Goal: Information Seeking & Learning: Learn about a topic

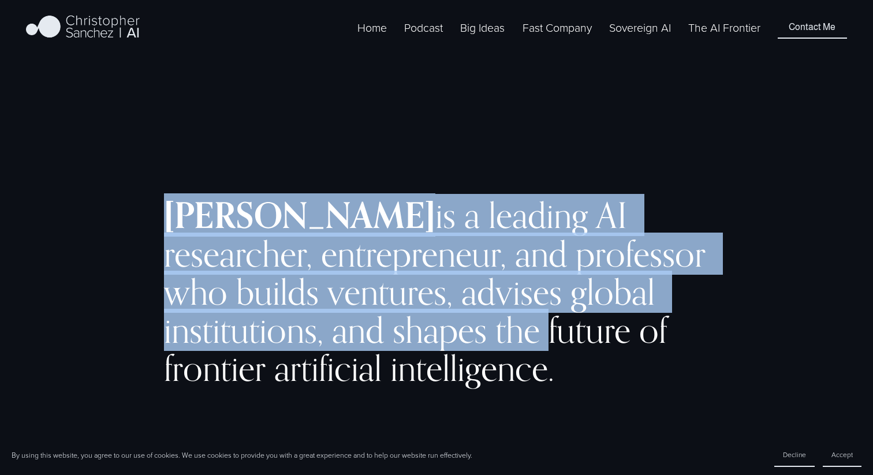
drag, startPoint x: 160, startPoint y: 207, endPoint x: 711, endPoint y: 330, distance: 564.5
click at [711, 330] on div "[PERSON_NAME] is a leading AI researcher, entrepreneur, and professor who build…" at bounding box center [436, 304] width 873 height 359
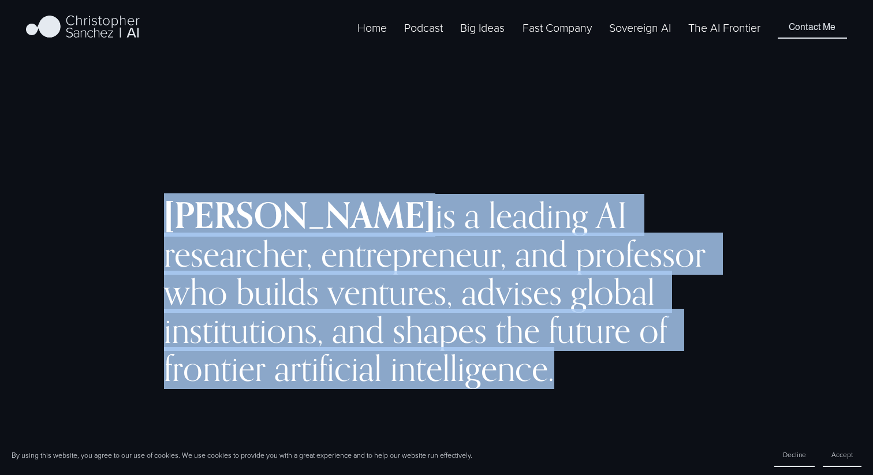
click at [690, 378] on h2 "[PERSON_NAME] is a leading AI researcher, entrepreneur, and professor who build…" at bounding box center [436, 291] width 545 height 191
copy h2 "[PERSON_NAME] is a leading AI researcher, entrepreneur, and professor who build…"
click at [110, 249] on div "[PERSON_NAME] is a leading AI researcher, entrepreneur, and professor who build…" at bounding box center [436, 304] width 873 height 359
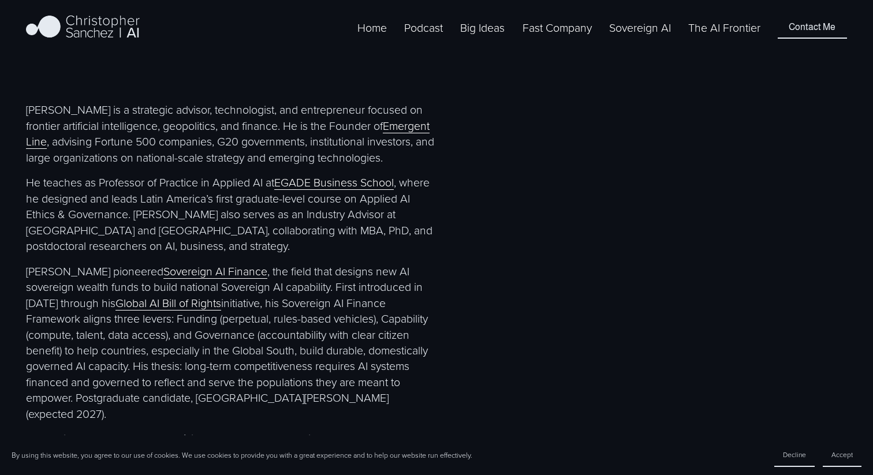
scroll to position [501, 0]
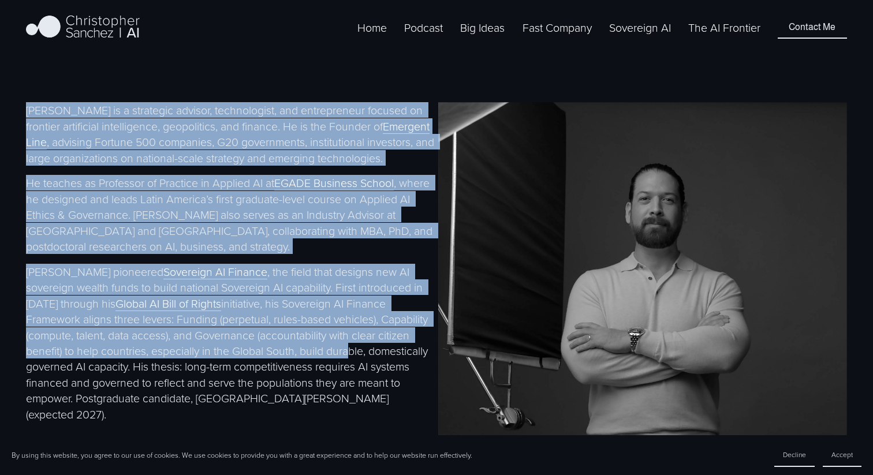
drag, startPoint x: 27, startPoint y: 111, endPoint x: 345, endPoint y: 365, distance: 407.1
click at [345, 364] on div "[PERSON_NAME] is a strategic advisor, technologist, and entrepreneur focused on…" at bounding box center [230, 360] width 409 height 516
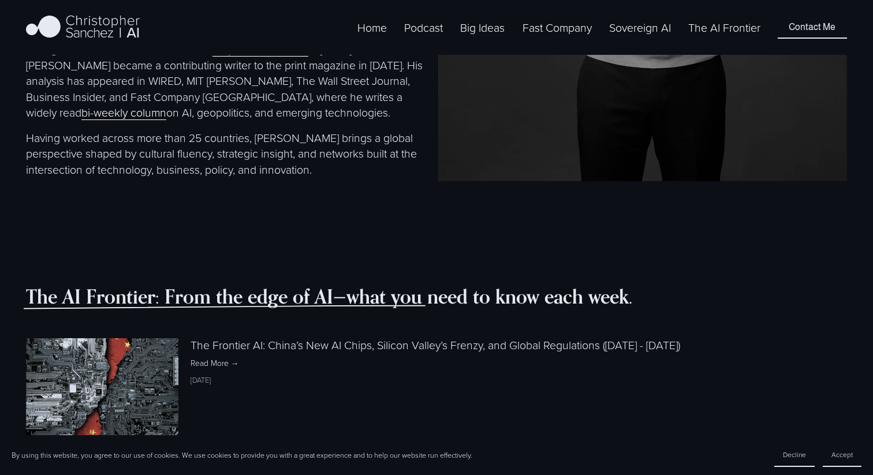
scroll to position [892, 0]
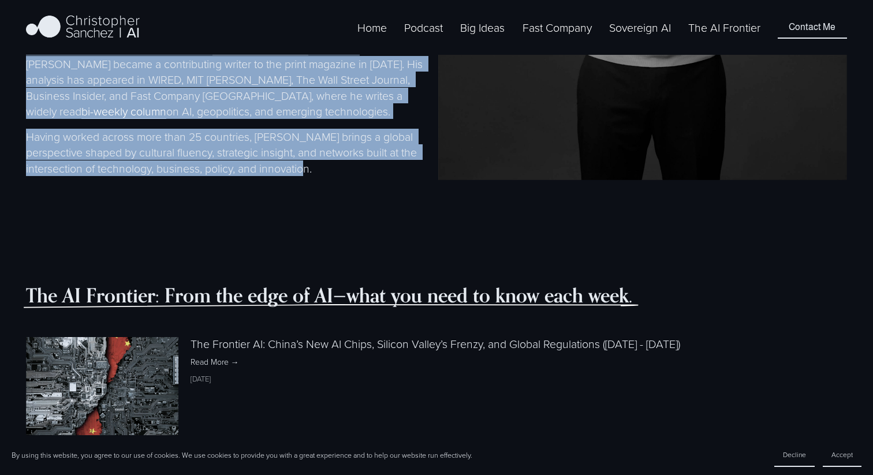
click at [328, 169] on p "Having worked across more than 25 countries, [PERSON_NAME] brings a global pers…" at bounding box center [230, 152] width 409 height 47
copy div "Loremipsumd Sitamet co a elitseddo eiusmod, temporincidi, utl etdoloremagn aliq…"
